Goal: Information Seeking & Learning: Understand process/instructions

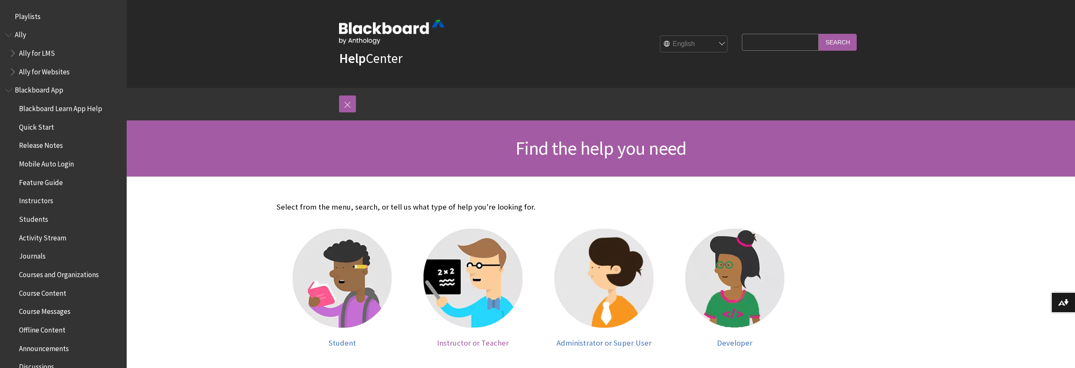
click at [482, 288] on img at bounding box center [473, 278] width 99 height 99
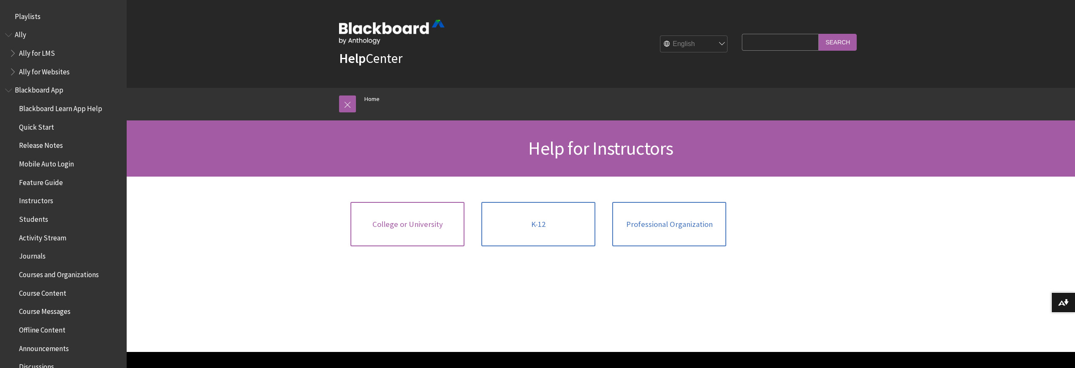
click at [397, 225] on span "College or University" at bounding box center [408, 224] width 71 height 9
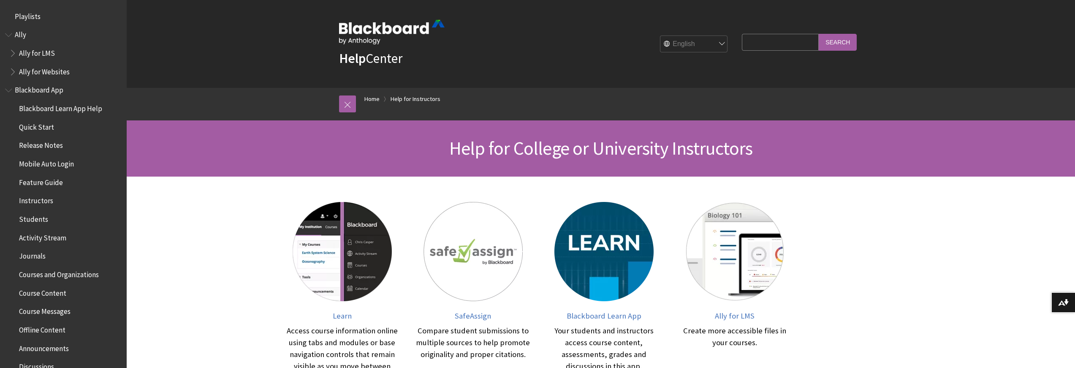
scroll to position [67, 0]
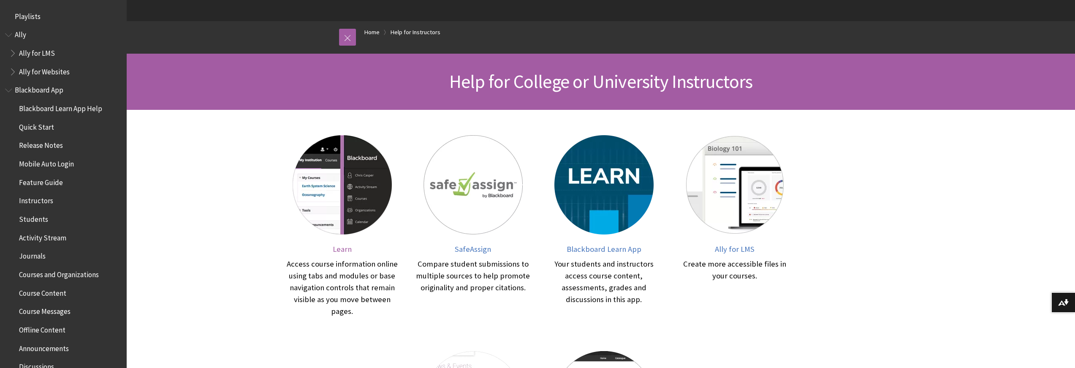
click at [341, 250] on span "Learn" at bounding box center [342, 249] width 19 height 10
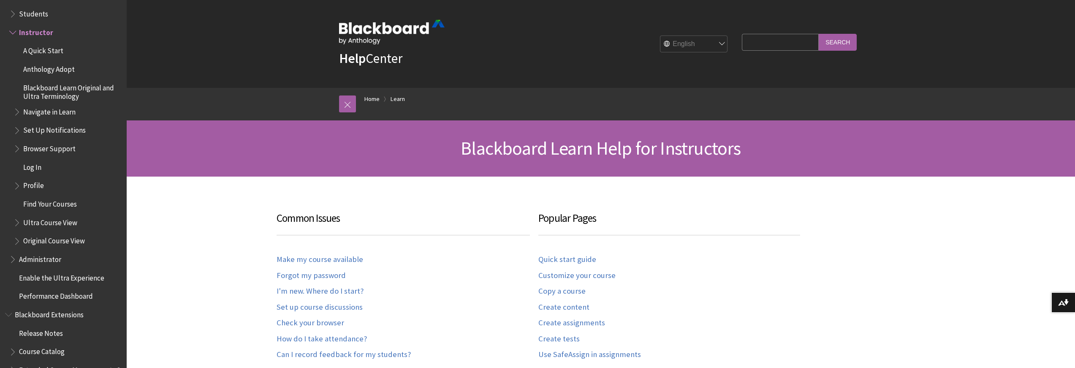
scroll to position [810, 0]
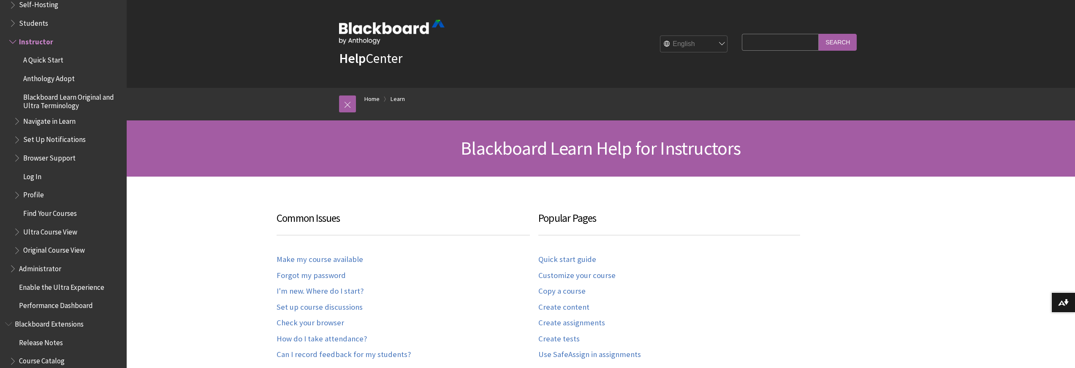
click at [19, 114] on span "Book outline for Blackboard Learn Help" at bounding box center [18, 119] width 9 height 11
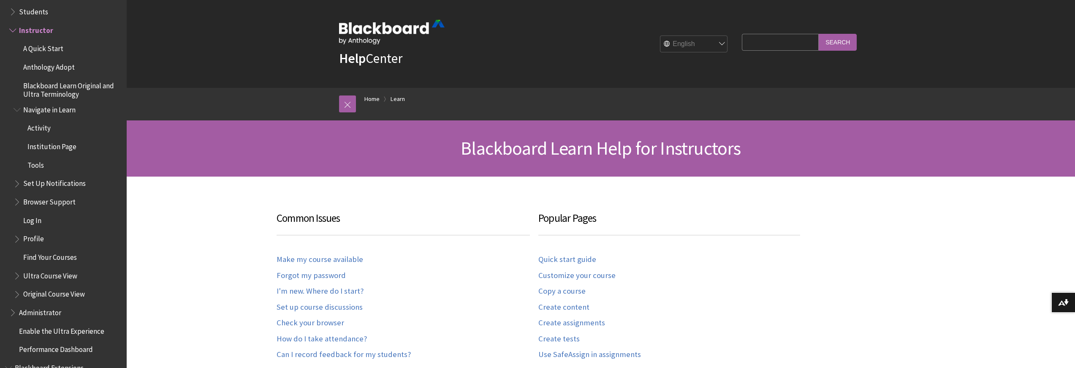
click at [16, 269] on span "Book outline for Blackboard Learn Help" at bounding box center [18, 274] width 9 height 11
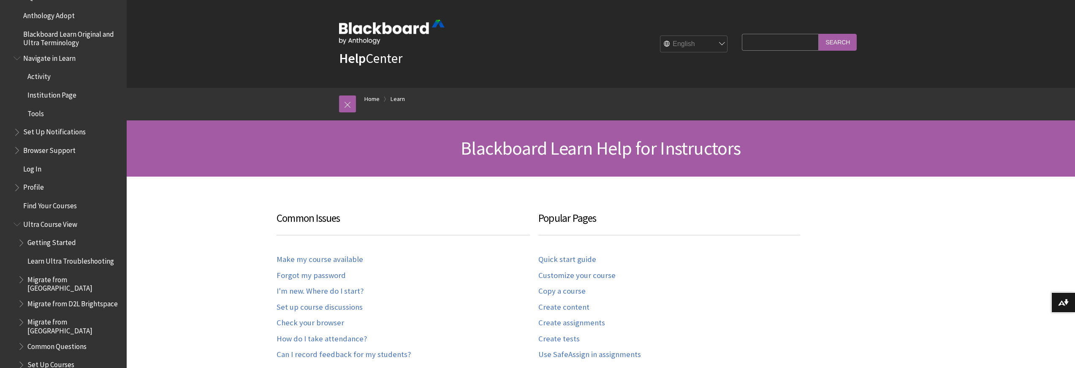
click at [20, 236] on span "Book outline for Blackboard Learn Help" at bounding box center [22, 241] width 9 height 11
click at [25, 254] on span "Book outline for Blackboard Learn Help" at bounding box center [26, 259] width 9 height 11
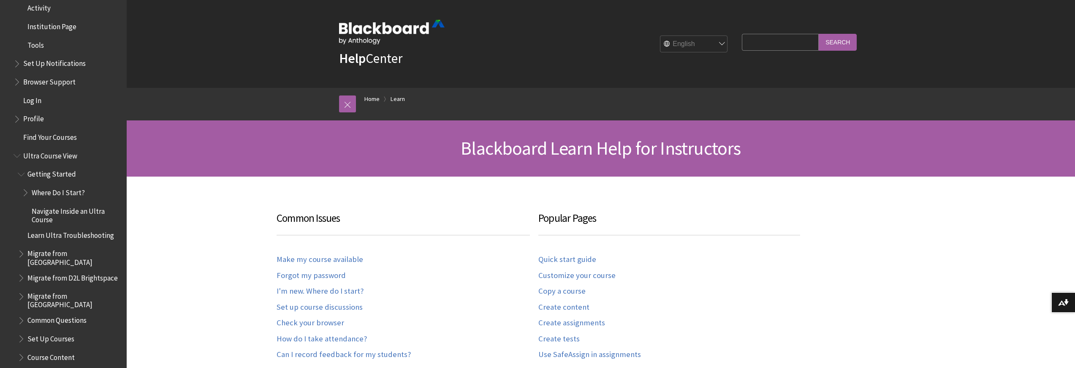
click at [30, 185] on span "Book outline for Blackboard Learn Help" at bounding box center [26, 190] width 9 height 11
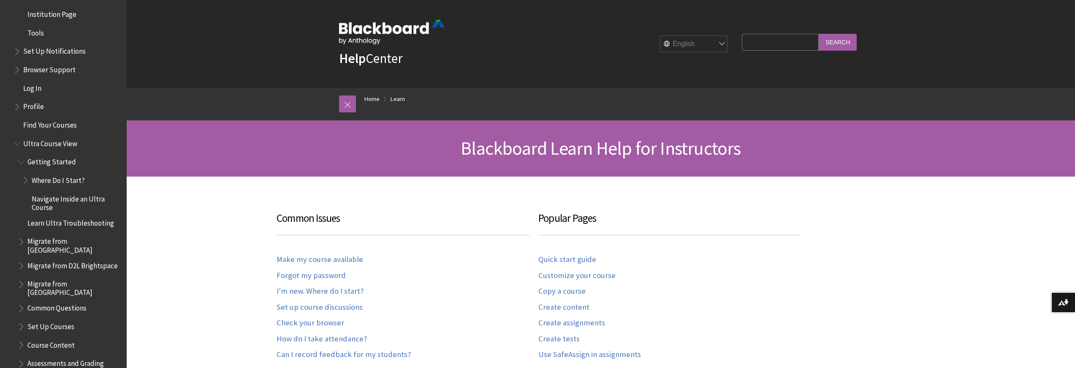
scroll to position [983, 0]
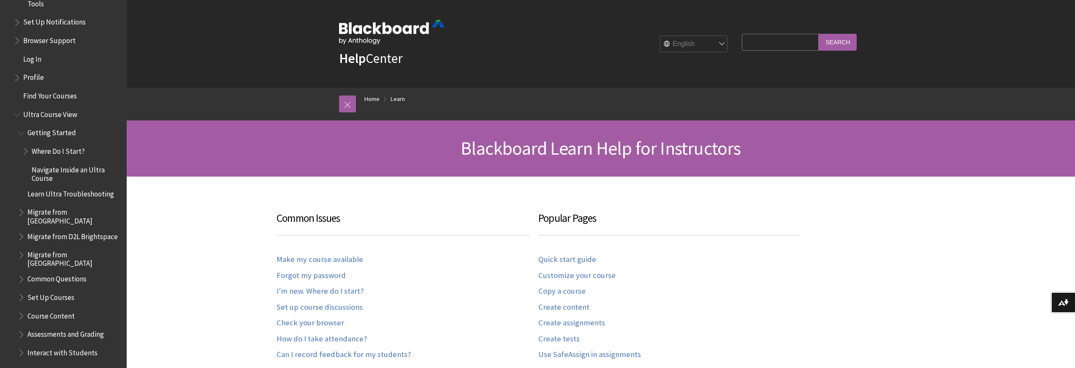
click at [32, 290] on span "Set Up Courses" at bounding box center [50, 295] width 47 height 11
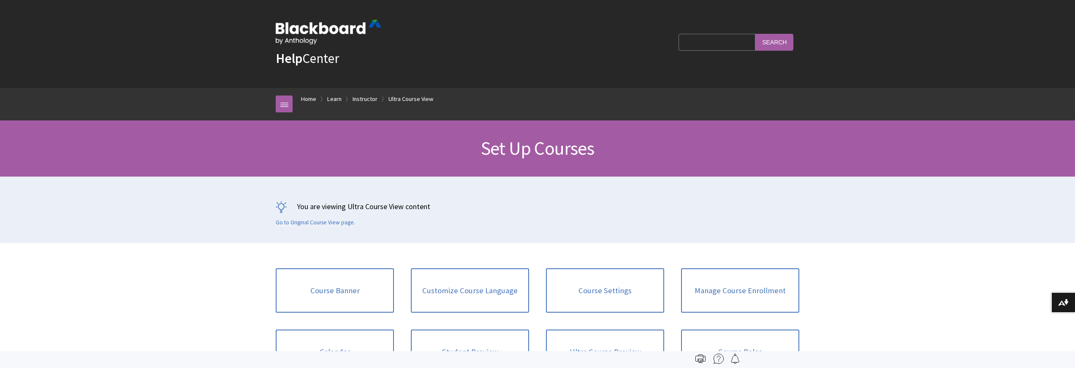
scroll to position [1134, 0]
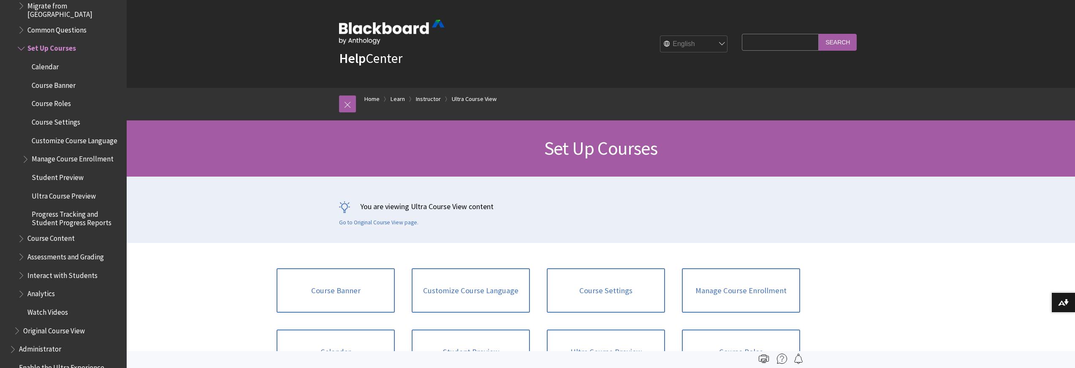
click at [24, 231] on span "Book outline for Blackboard Learn Help" at bounding box center [22, 236] width 9 height 11
click at [29, 287] on span "Book outline for Blackboard Learn Help" at bounding box center [26, 292] width 9 height 11
click at [54, 324] on span "Create and Edit Content" at bounding box center [72, 329] width 73 height 11
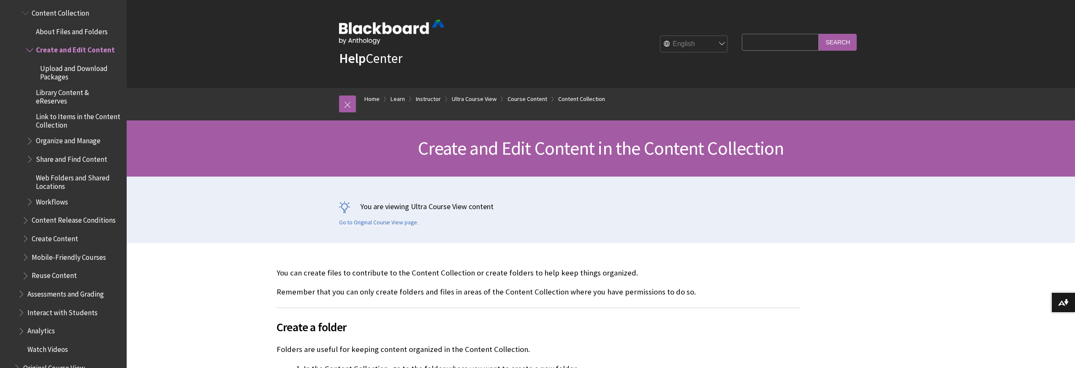
scroll to position [166, 0]
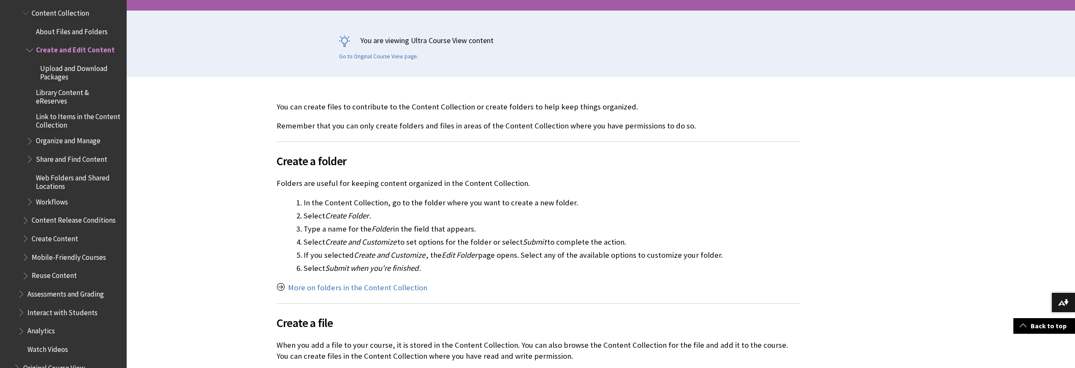
click at [34, 134] on span "Book outline for Blackboard Learn Help" at bounding box center [30, 139] width 9 height 11
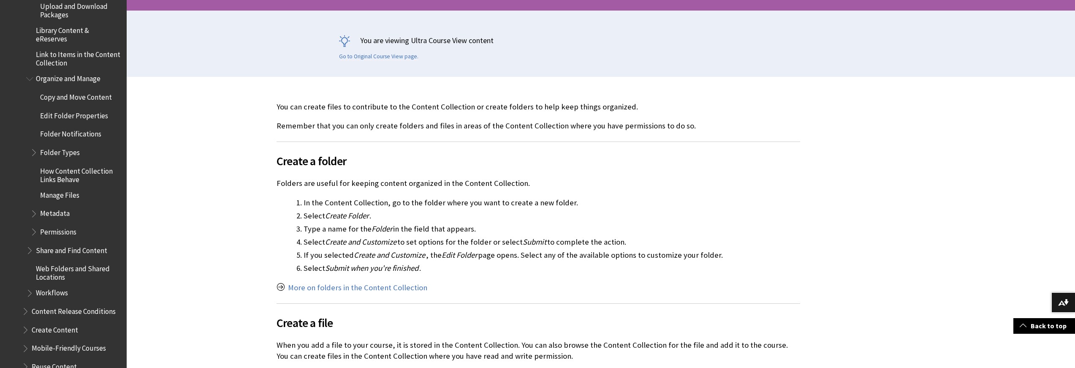
scroll to position [1364, 0]
